Goal: Information Seeking & Learning: Find specific fact

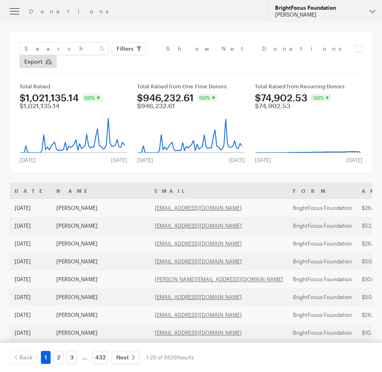
click at [334, 6] on div "BrightFocus Foundation" at bounding box center [319, 7] width 88 height 7
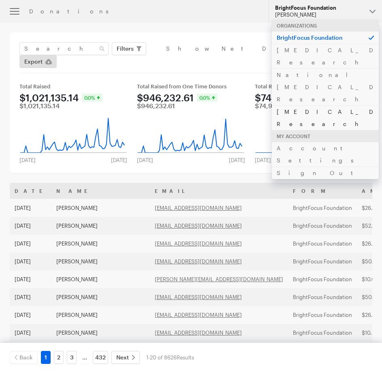
click at [292, 105] on link "[MEDICAL_DATA] Research" at bounding box center [325, 117] width 107 height 25
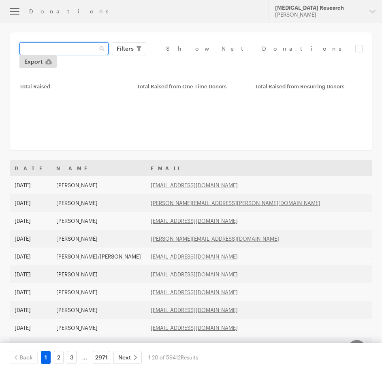
click at [72, 47] on input "text" at bounding box center [63, 48] width 89 height 13
paste input "[EMAIL_ADDRESS][DOMAIN_NAME]"
type input "[EMAIL_ADDRESS][DOMAIN_NAME]"
click at [186, 59] on button "Apply" at bounding box center [199, 65] width 26 height 13
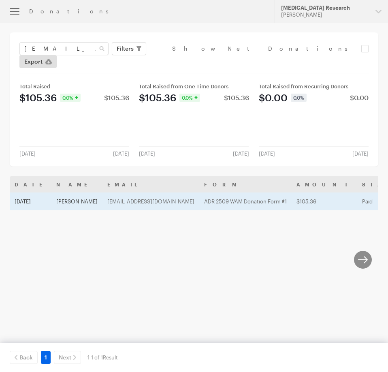
click at [72, 192] on td "[PERSON_NAME]" at bounding box center [76, 201] width 51 height 18
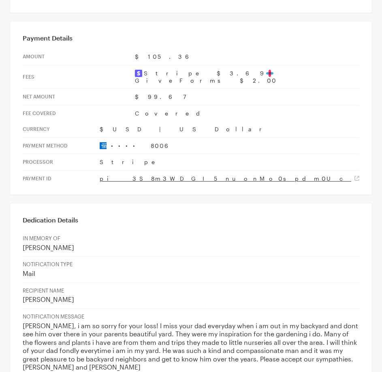
scroll to position [445, 0]
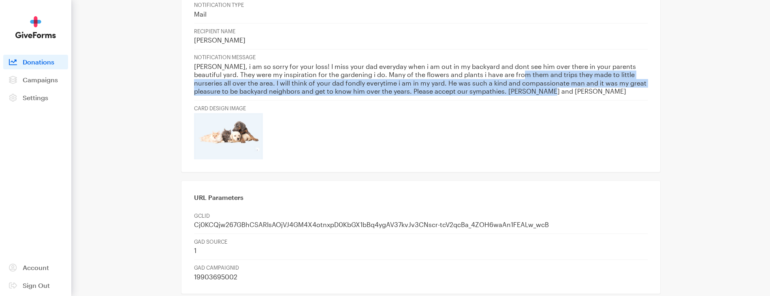
drag, startPoint x: 506, startPoint y: 48, endPoint x: 546, endPoint y: 64, distance: 42.8
click at [381, 64] on p "Jody, i am so sorry for your loss! I miss your dad everyday when i am out in my…" at bounding box center [420, 78] width 453 height 33
copy p "d trips they made to little nurseries all over the area. I will think of your d…"
